Goal: Transaction & Acquisition: Obtain resource

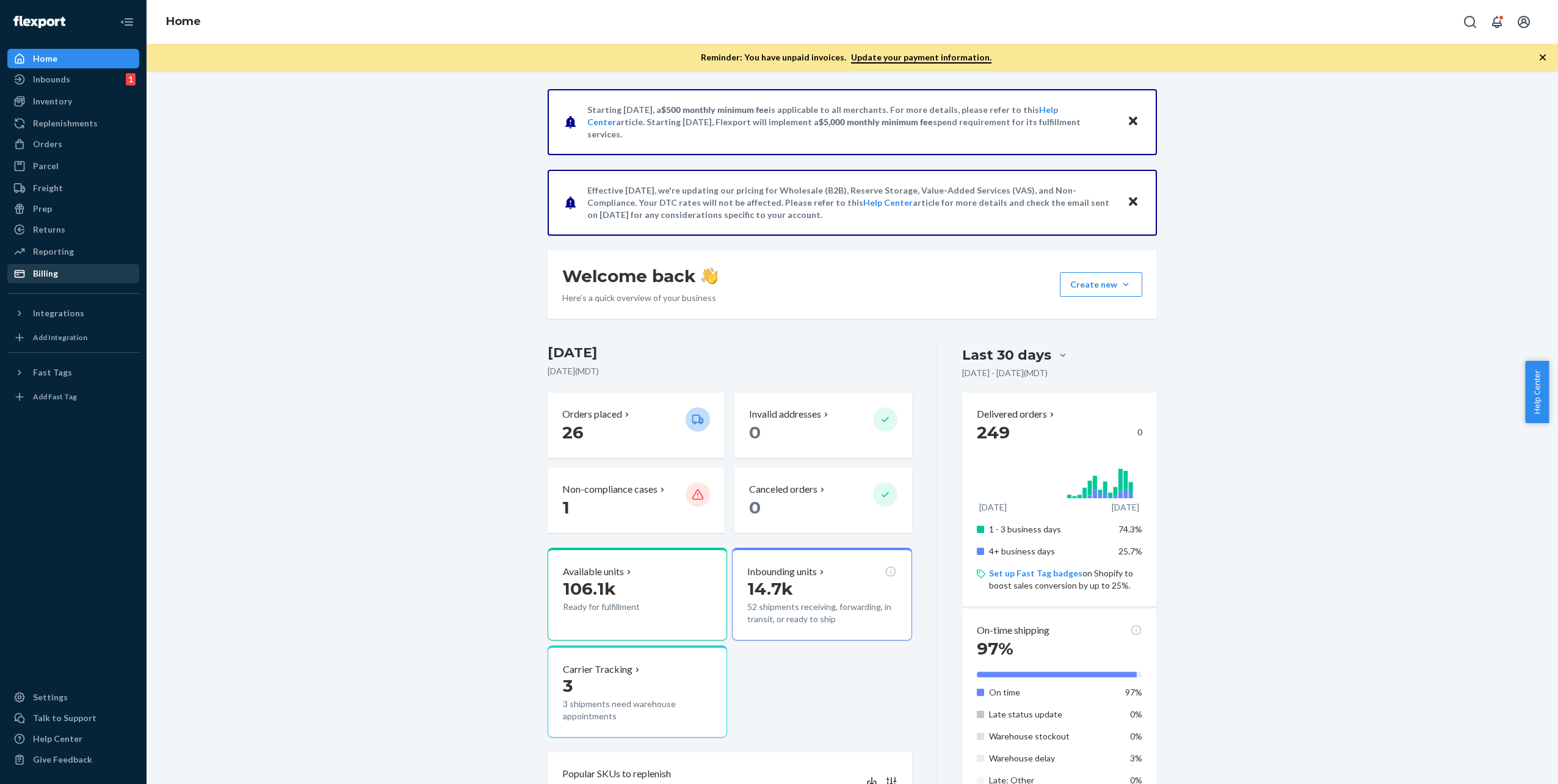
click at [51, 270] on div "Billing" at bounding box center [45, 273] width 25 height 12
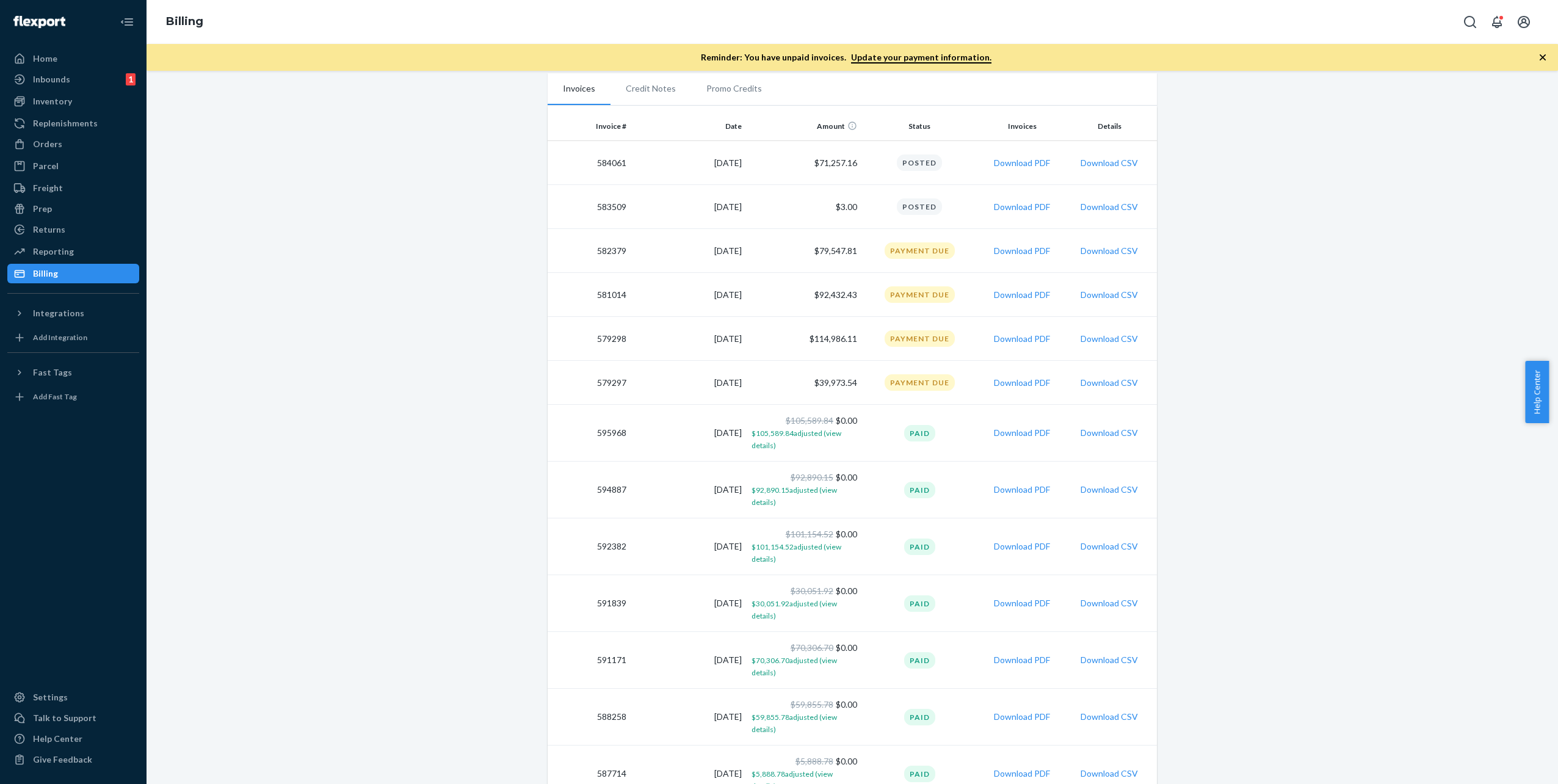
scroll to position [221, 0]
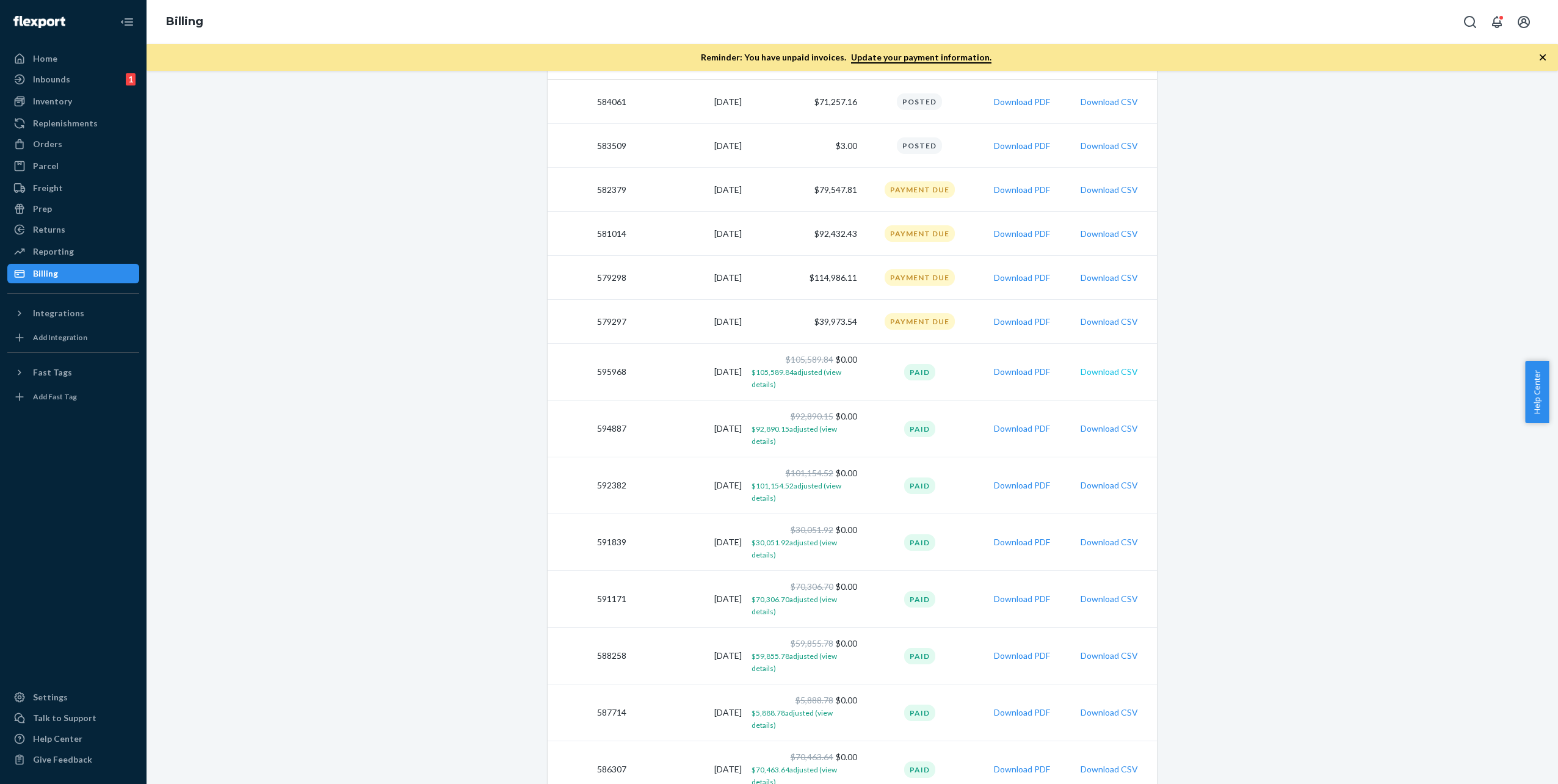
click at [1094, 376] on button "Download CSV" at bounding box center [1109, 372] width 57 height 12
click at [1007, 371] on button "Download PDF" at bounding box center [1022, 372] width 56 height 12
click at [1014, 430] on button "Download PDF" at bounding box center [1022, 428] width 56 height 12
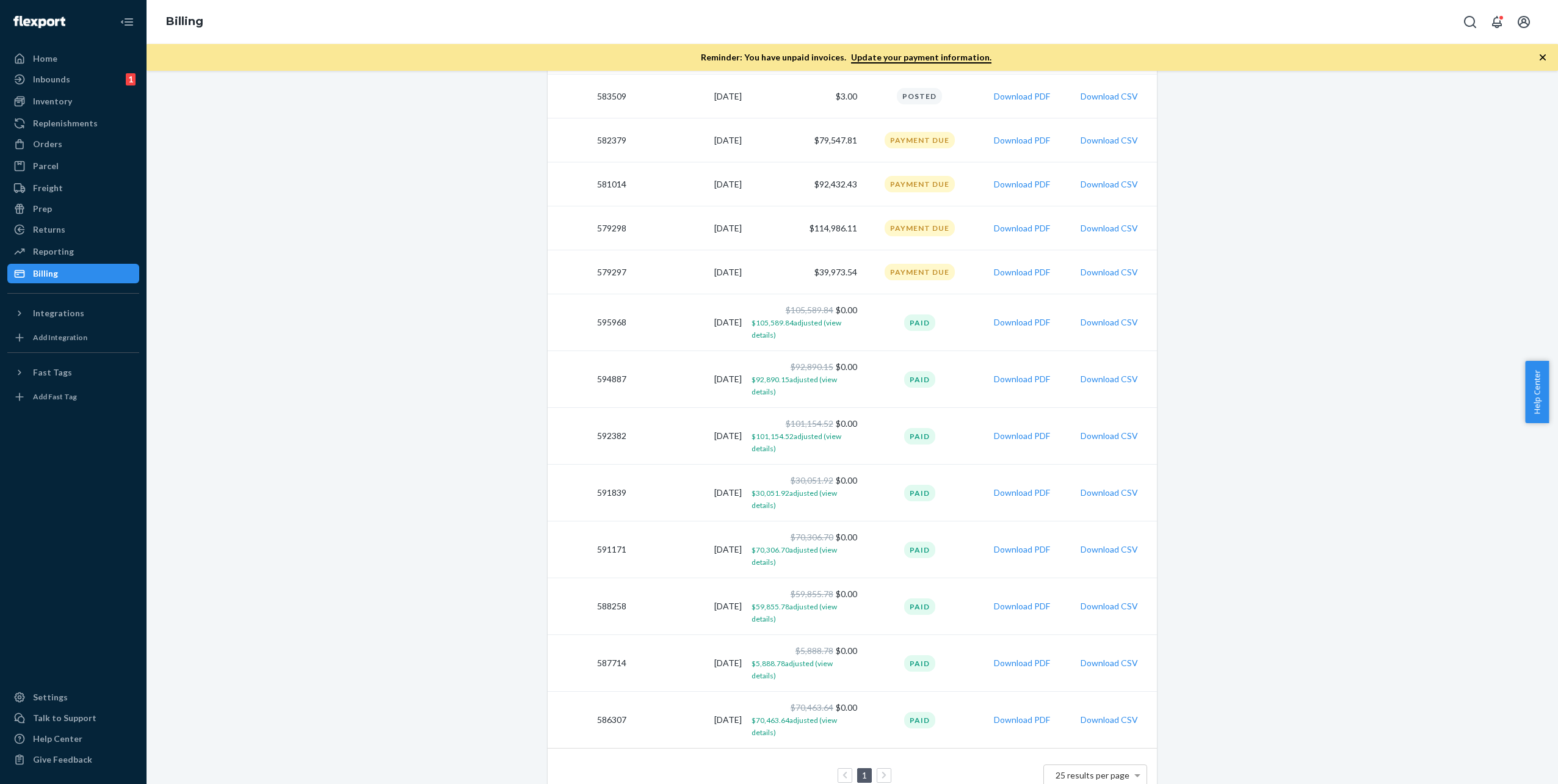
scroll to position [281, 0]
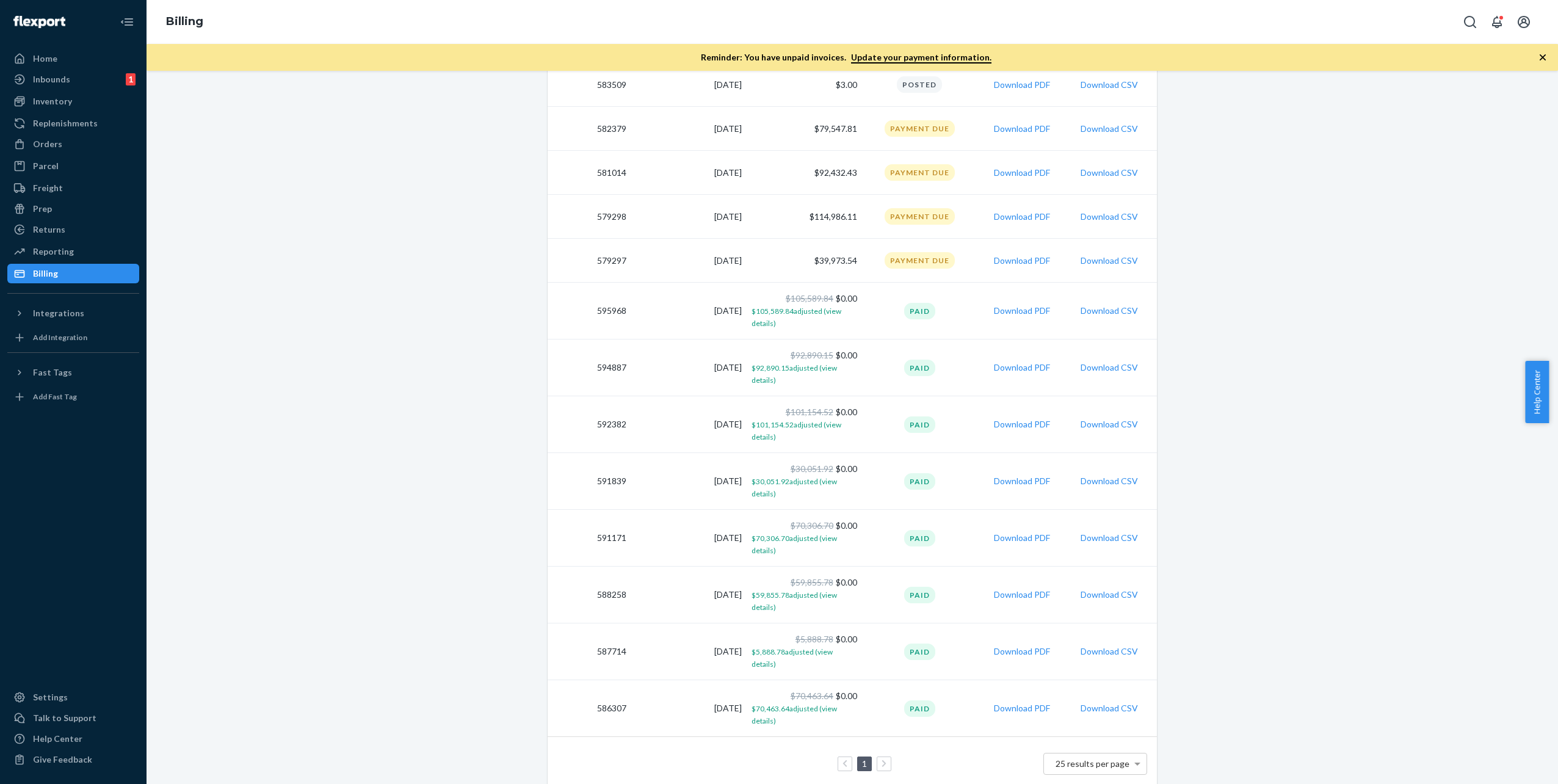
drag, startPoint x: 1218, startPoint y: 623, endPoint x: 1084, endPoint y: 659, distance: 138.8
click at [1218, 623] on div "Update billing address Update payment method View pricing Due now $326,939.89 U…" at bounding box center [852, 299] width 1393 height 998
click at [1001, 702] on button "Download PDF" at bounding box center [1022, 708] width 56 height 12
click at [1020, 647] on button "Download PDF" at bounding box center [1022, 651] width 56 height 12
click at [1013, 589] on button "Download PDF" at bounding box center [1022, 595] width 56 height 12
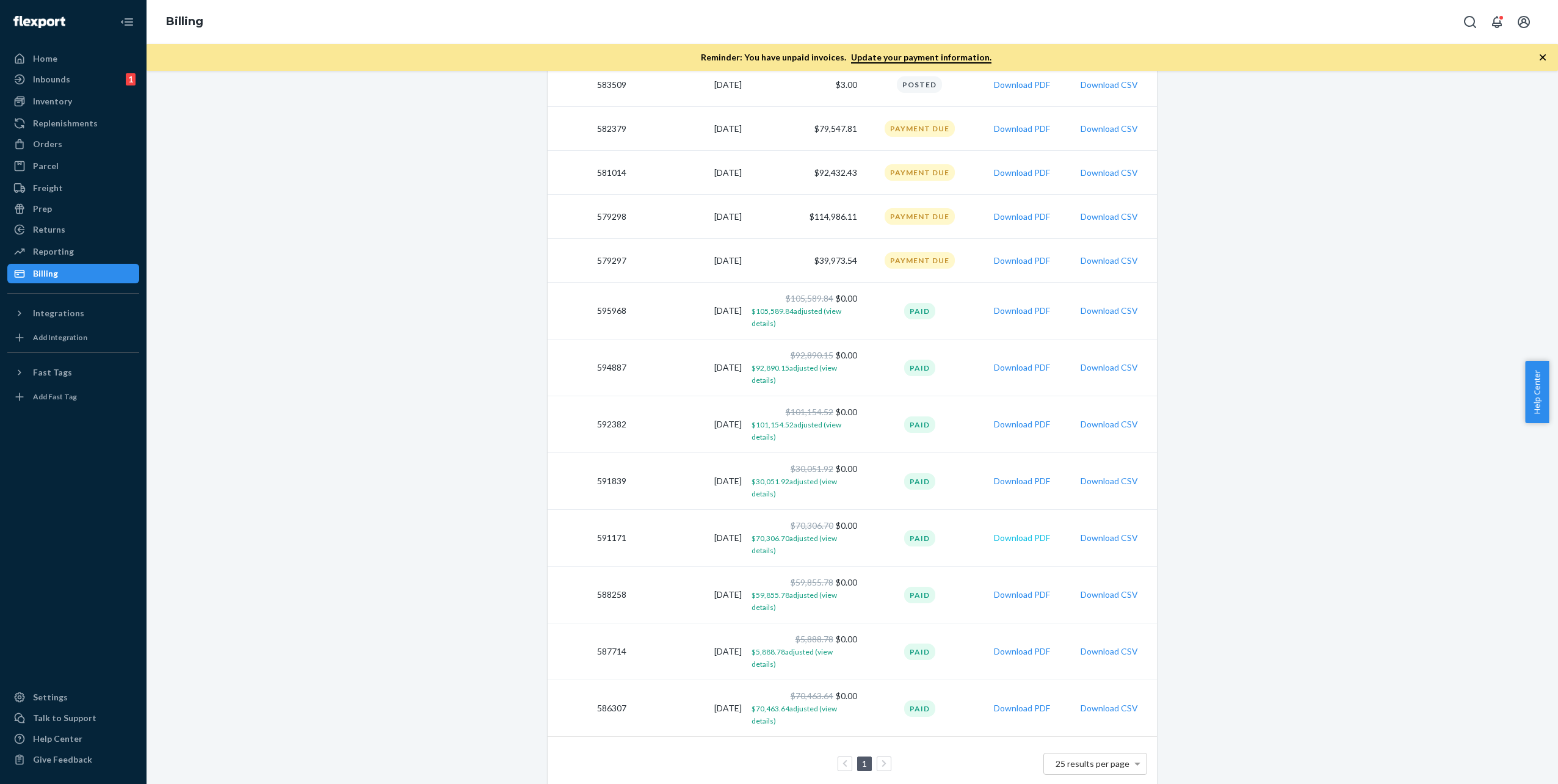
click at [1020, 538] on button "Download PDF" at bounding box center [1022, 537] width 56 height 12
click at [1013, 484] on button "Download PDF" at bounding box center [1022, 481] width 56 height 12
click at [1002, 422] on button "Download PDF" at bounding box center [1022, 425] width 56 height 12
click at [1008, 369] on button "Download PDF" at bounding box center [1022, 367] width 56 height 12
click at [1002, 313] on button "Download PDF" at bounding box center [1022, 311] width 56 height 12
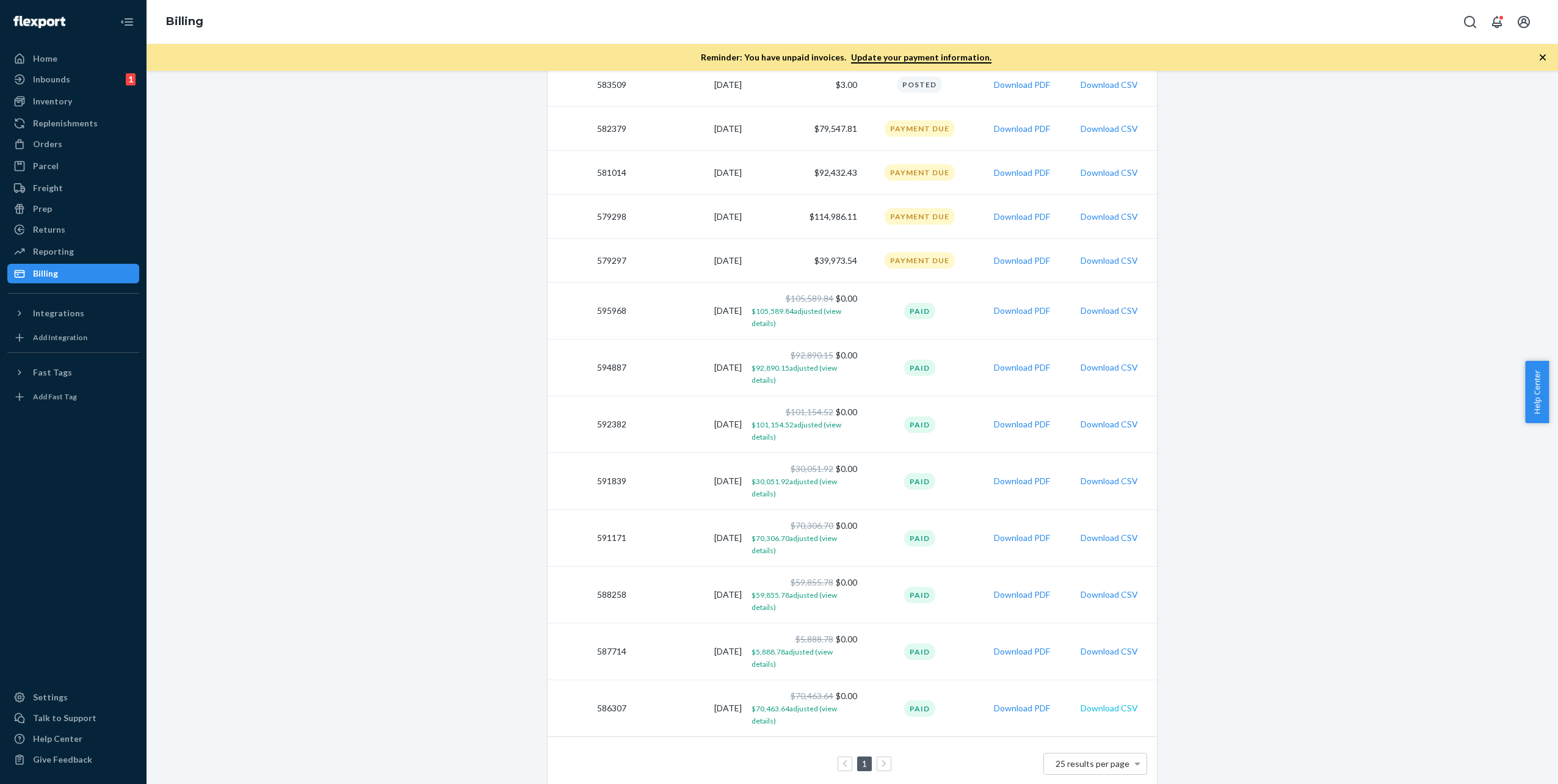
click at [1091, 702] on button "Download CSV" at bounding box center [1109, 708] width 57 height 12
click at [1109, 646] on button "Download CSV" at bounding box center [1109, 651] width 57 height 12
click at [1109, 479] on button "Download CSV" at bounding box center [1109, 481] width 57 height 12
click at [1107, 647] on button "Download CSV" at bounding box center [1109, 651] width 57 height 12
click at [1089, 310] on button "Download CSV" at bounding box center [1109, 311] width 57 height 12
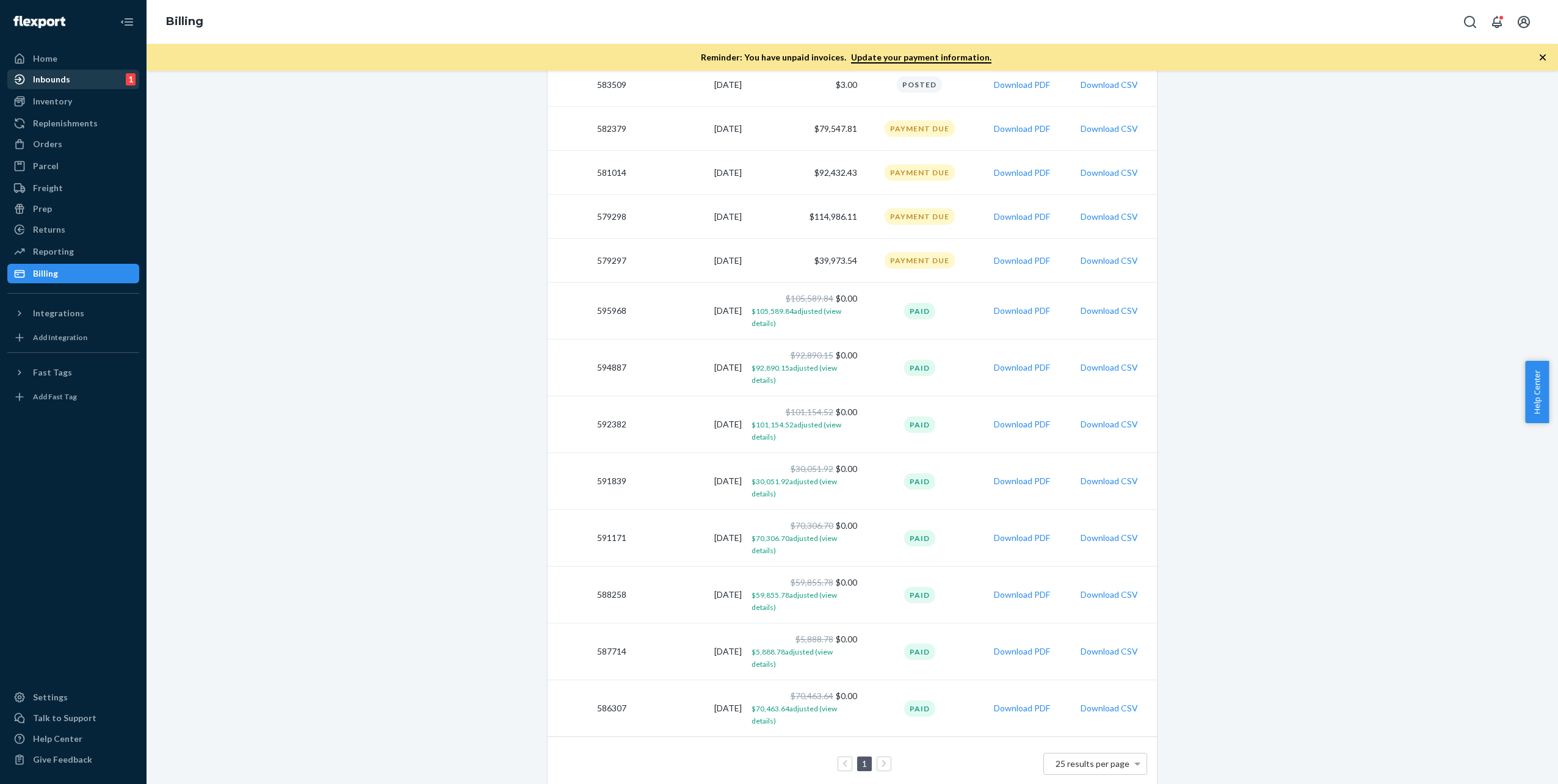
drag, startPoint x: 87, startPoint y: 82, endPoint x: 96, endPoint y: 82, distance: 9.0
click at [87, 82] on div "Inbounds 1" at bounding box center [73, 80] width 129 height 17
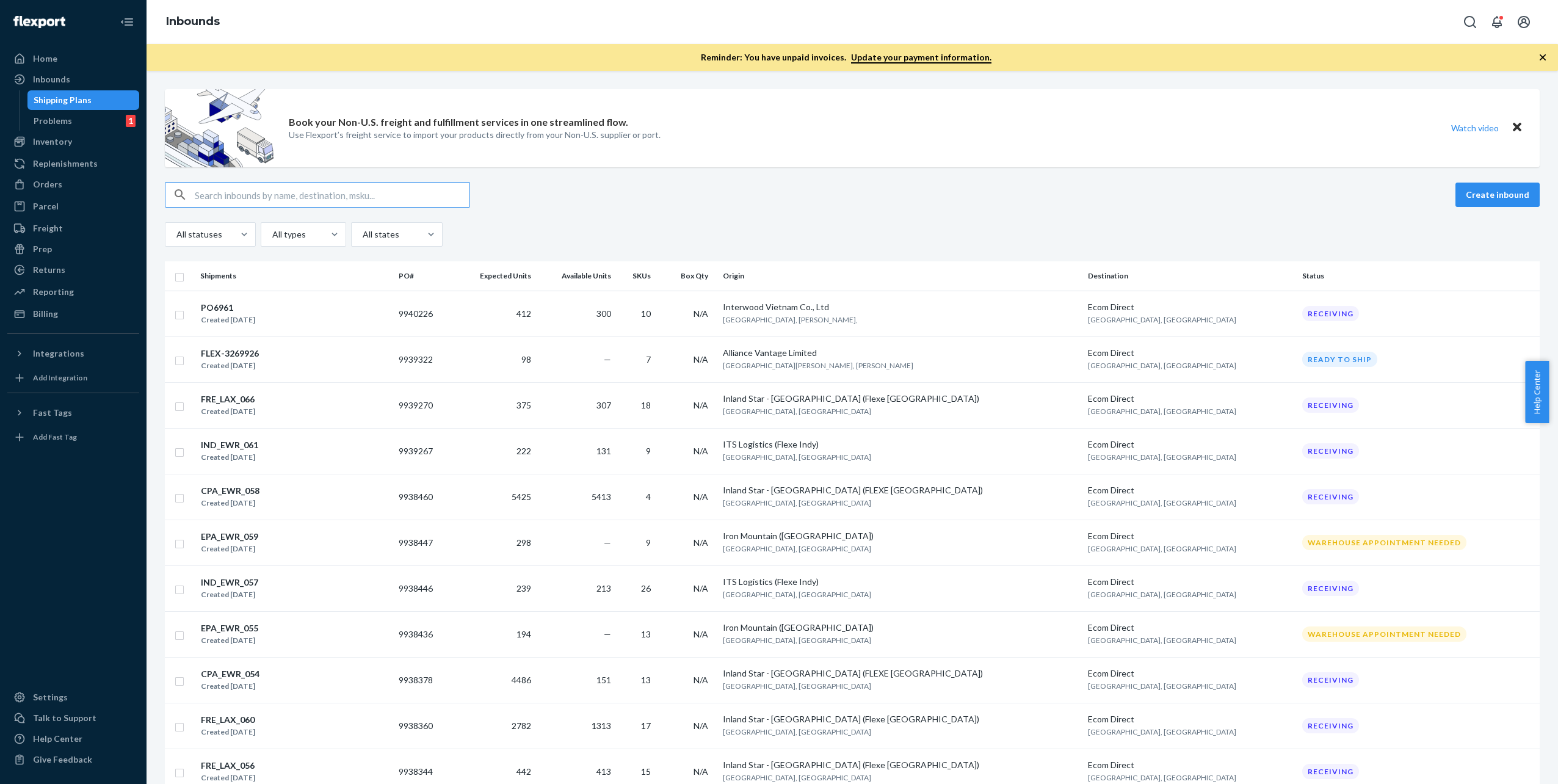
click at [264, 196] on input "text" at bounding box center [332, 194] width 274 height 24
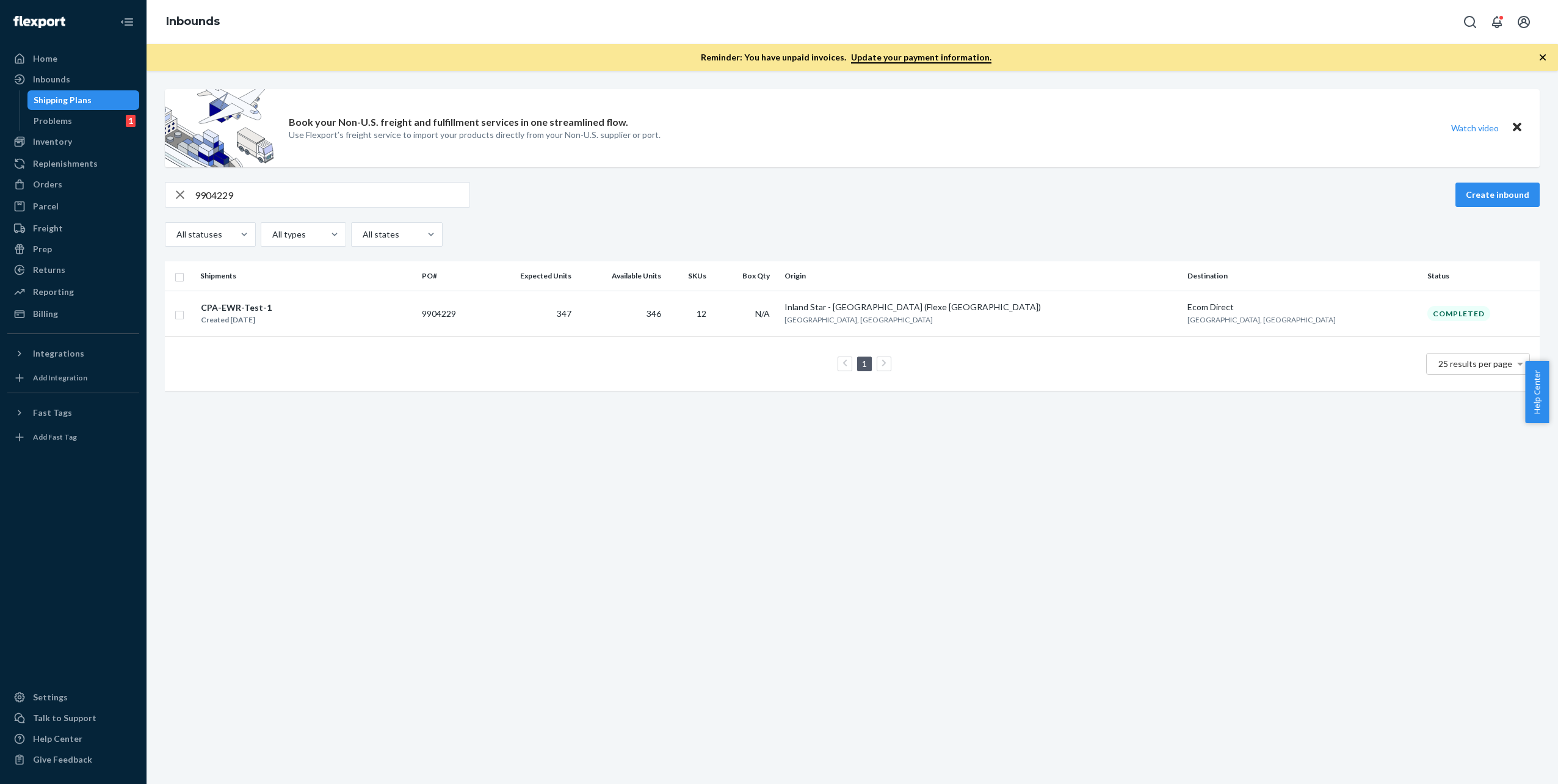
click at [306, 191] on input "9904229" at bounding box center [332, 194] width 274 height 24
paste input "7464"
type input "9907464"
